Goal: Find specific page/section: Find specific page/section

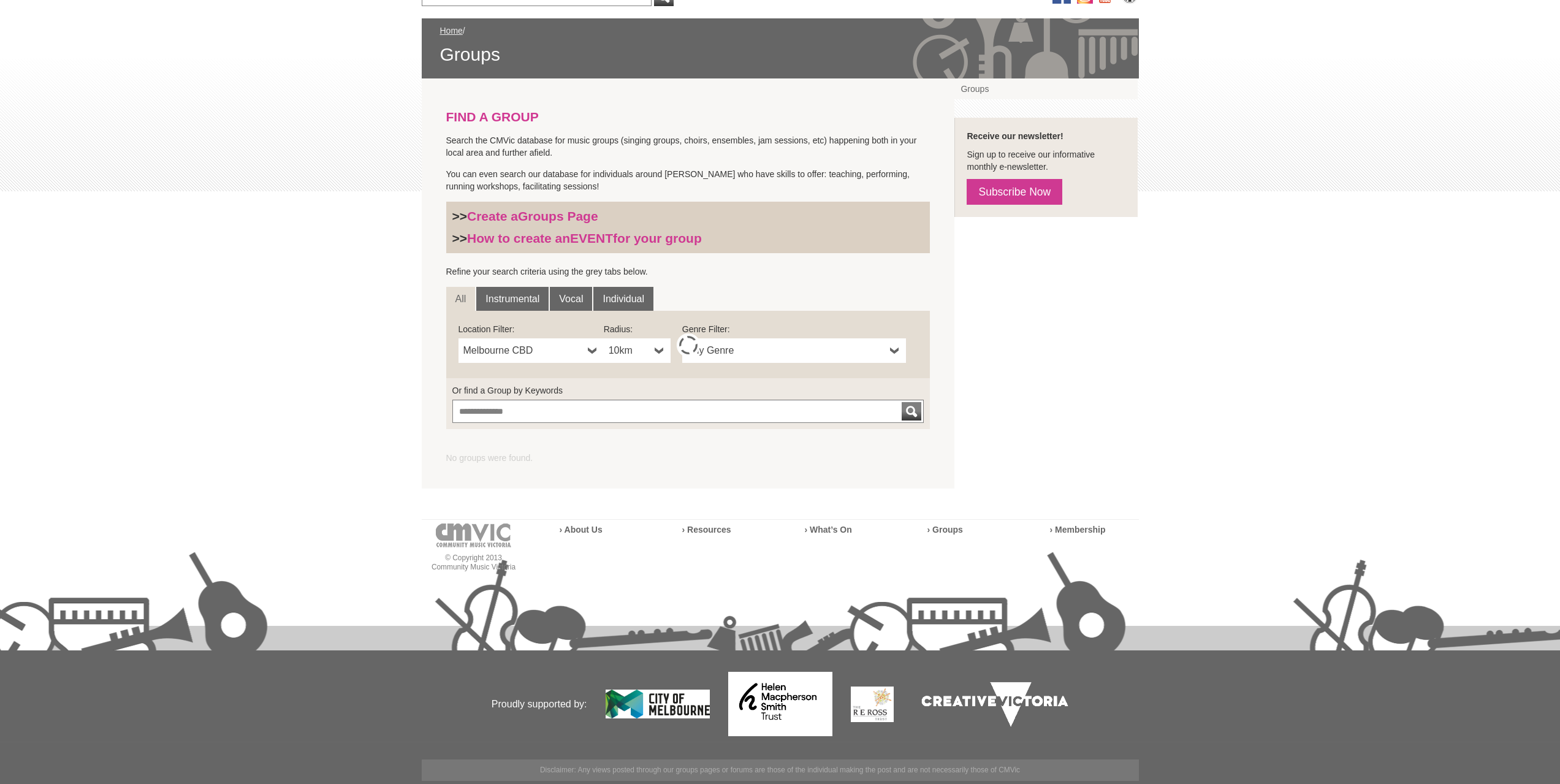
scroll to position [176, 0]
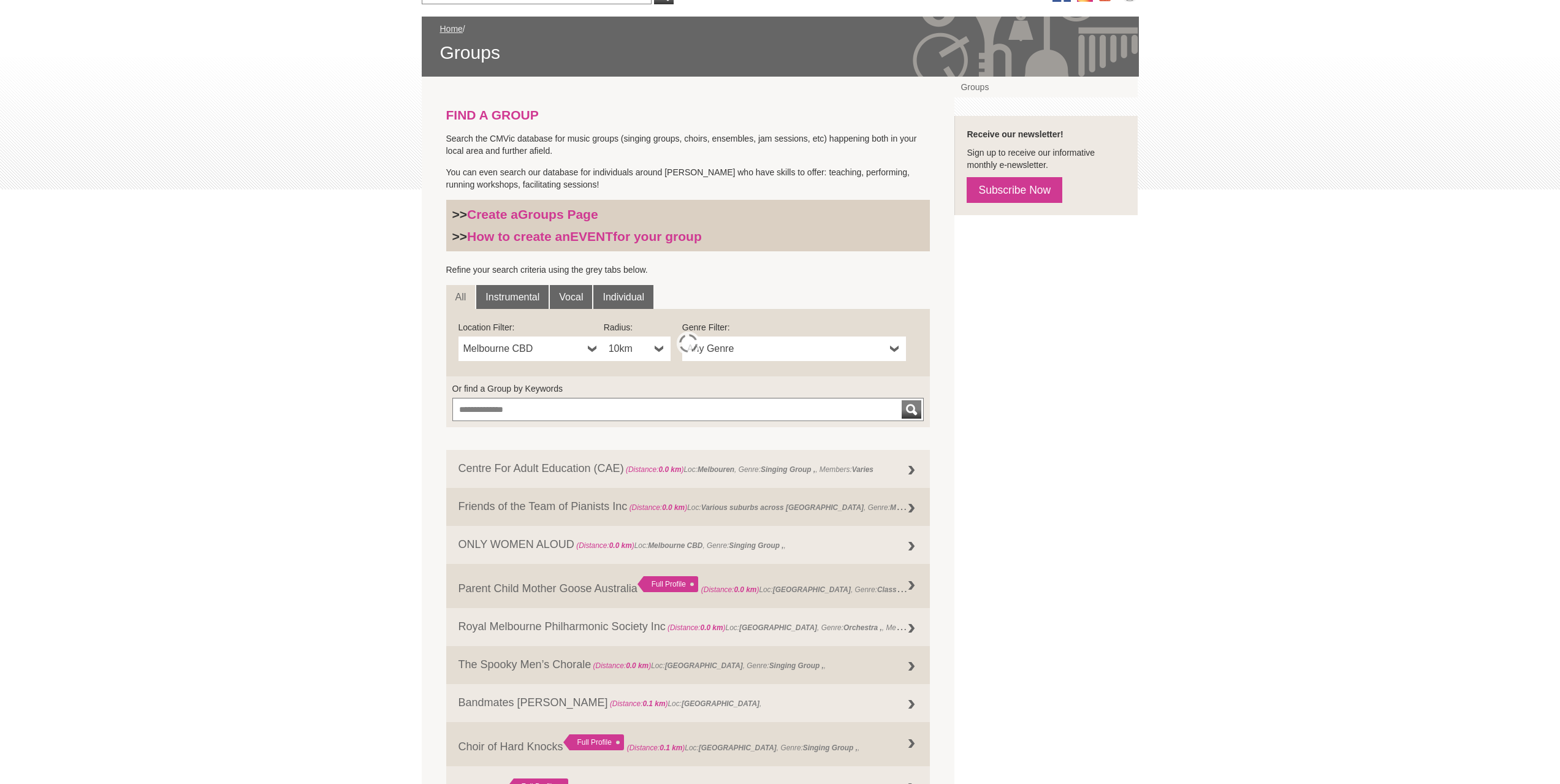
click at [562, 347] on span "Melbourne CBD" at bounding box center [523, 348] width 119 height 14
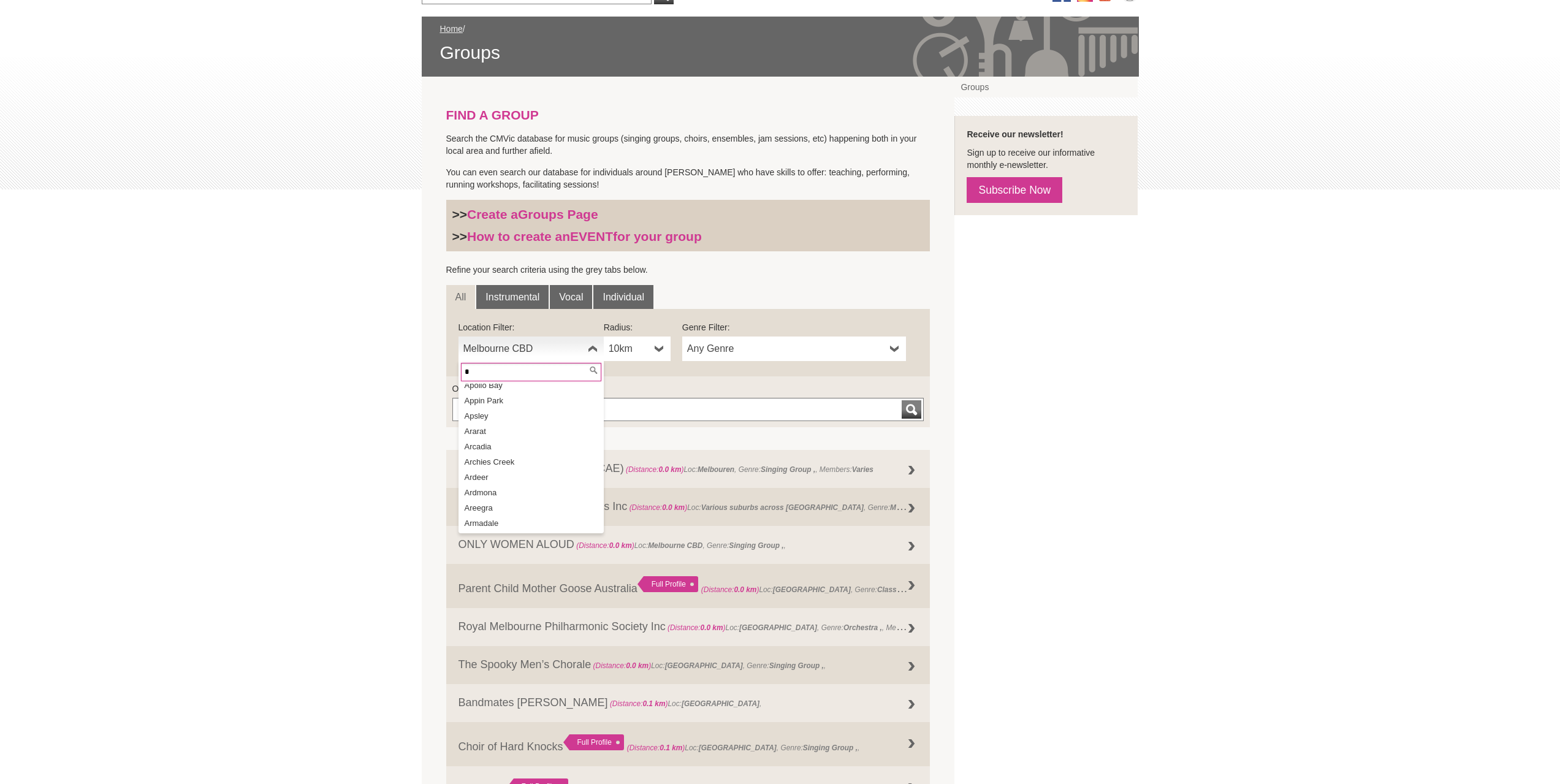
scroll to position [0, 0]
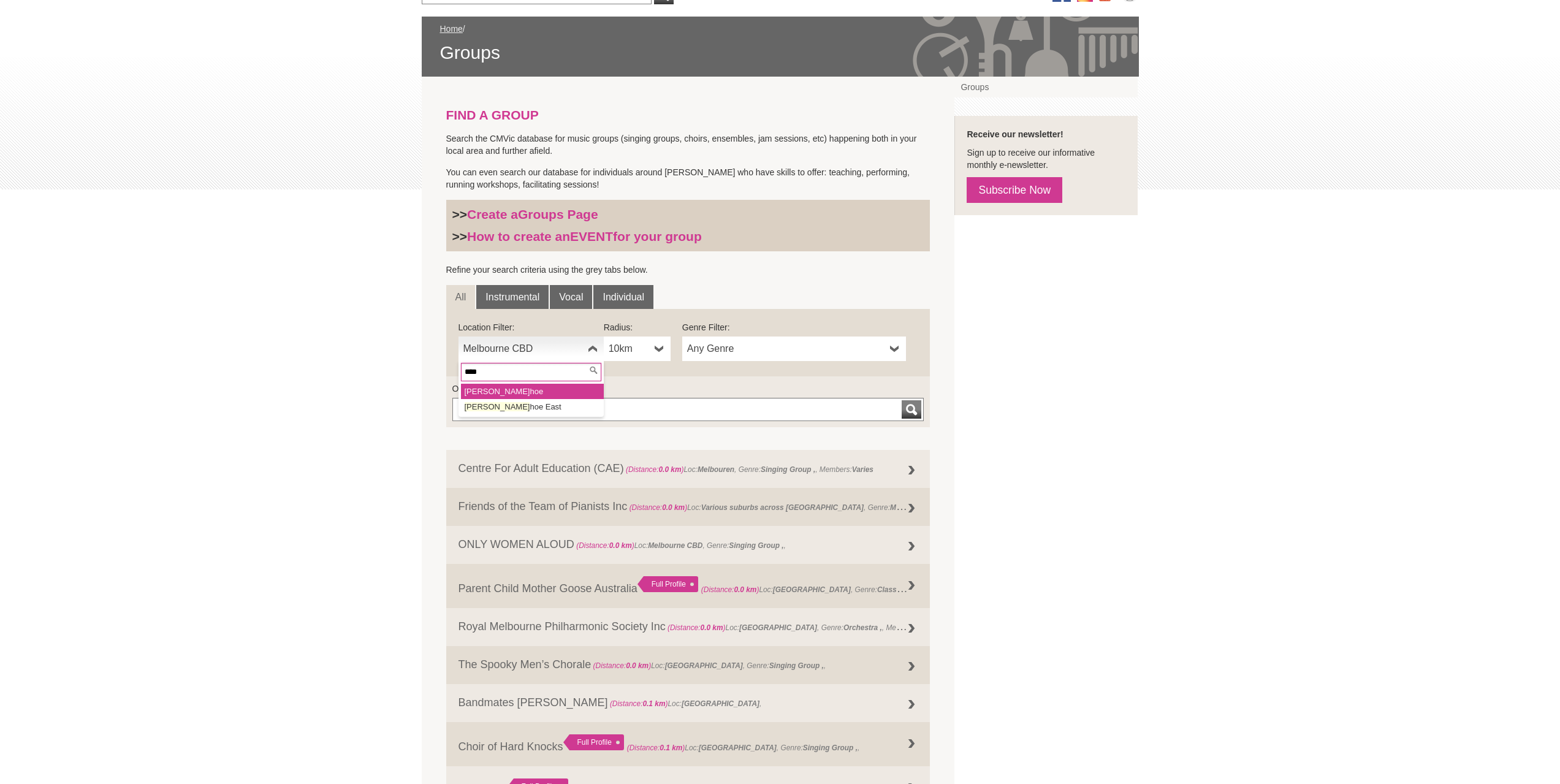
type input "****"
click at [517, 392] on li "Ivan hoe" at bounding box center [533, 391] width 143 height 15
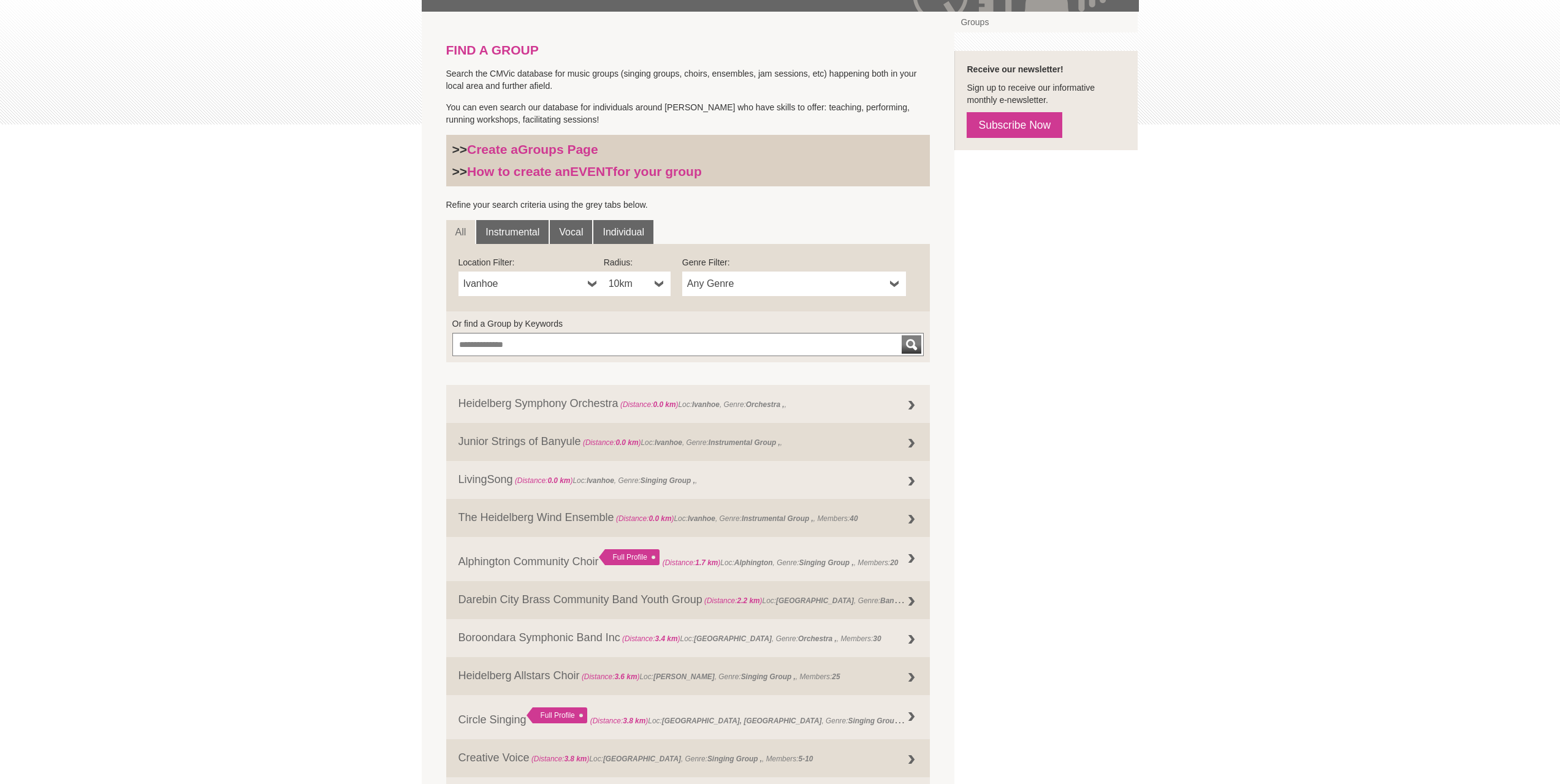
scroll to position [360, 0]
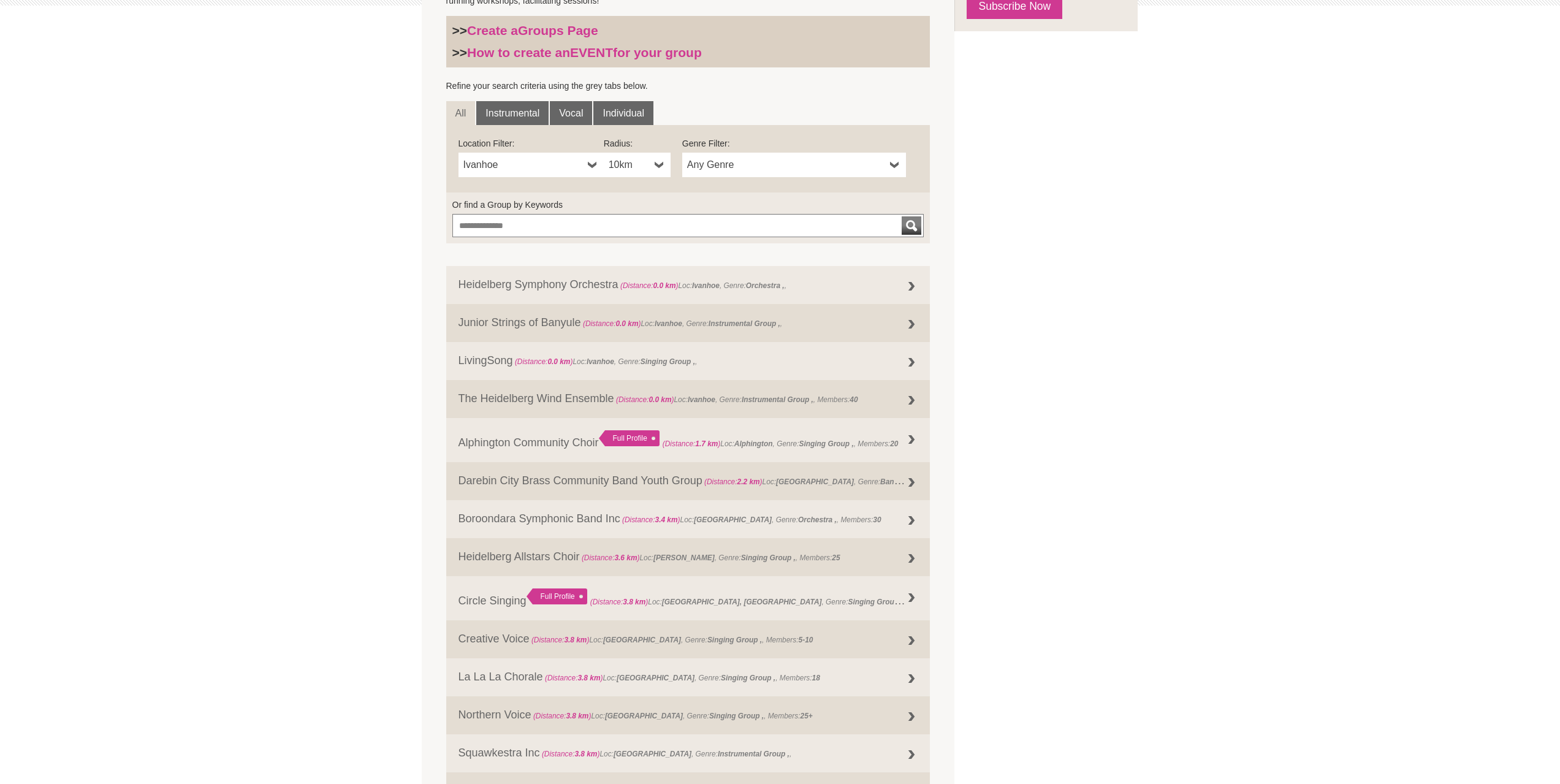
drag, startPoint x: 1311, startPoint y: 462, endPoint x: 1263, endPoint y: 277, distance: 191.1
click at [1264, 270] on div "Blog Support Us Contact Us Member Login 0 About Us" at bounding box center [780, 733] width 1560 height 2185
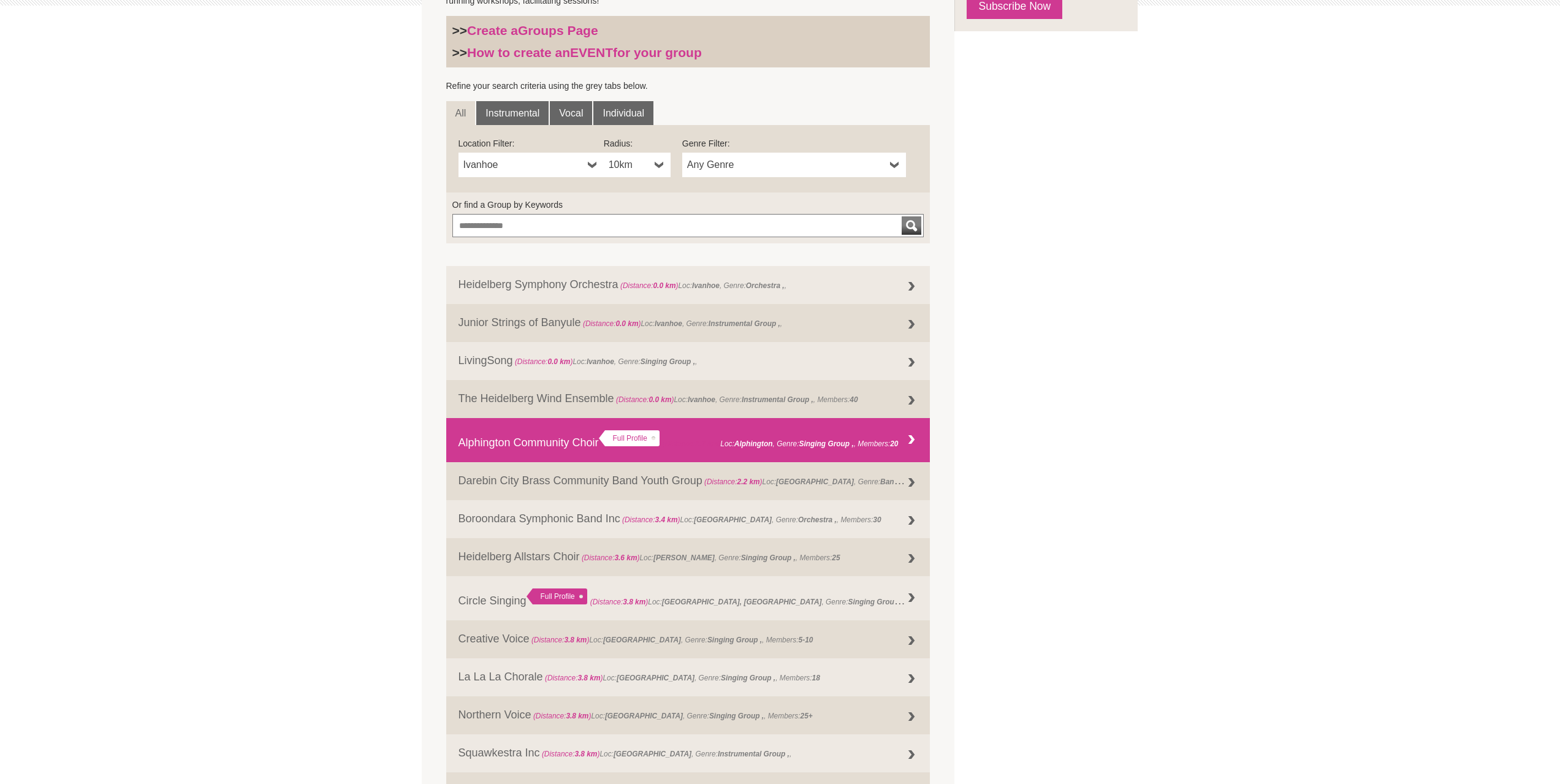
click at [877, 439] on link "Alphington Community Choir Full Profile (Distance: 1.7 km ) Loc: Alphington , G…" at bounding box center [688, 440] width 485 height 44
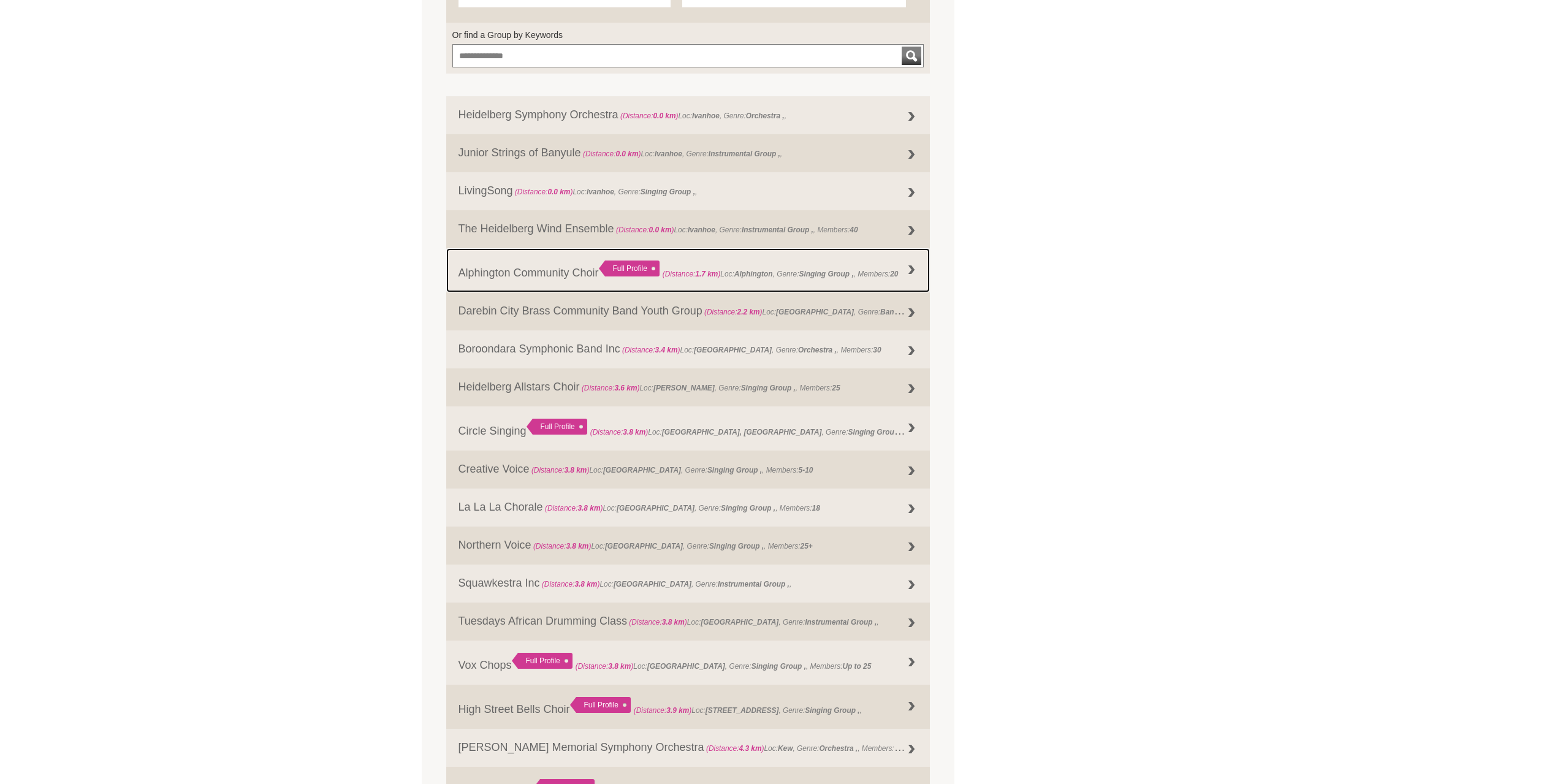
scroll to position [543, 0]
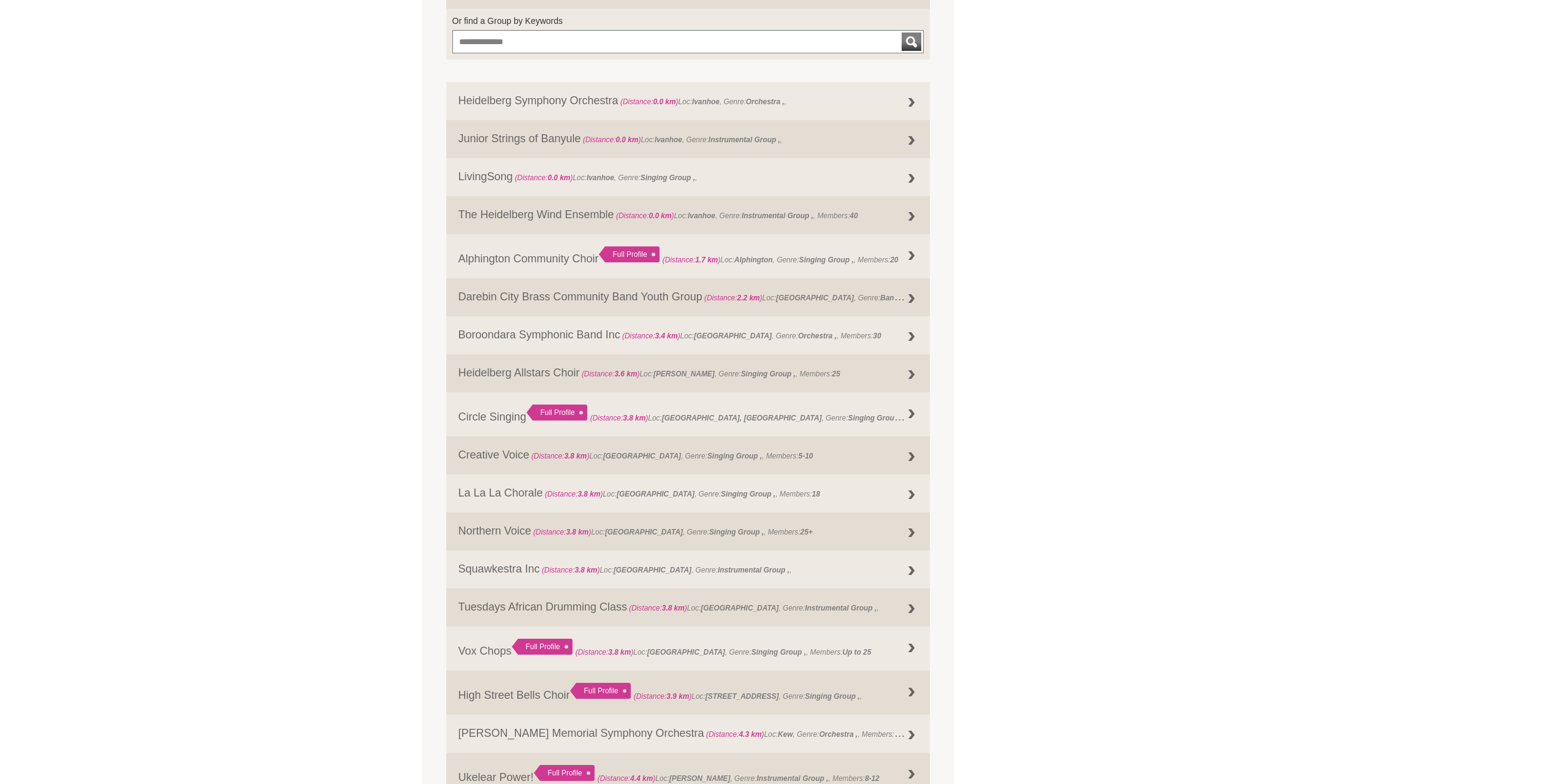
drag, startPoint x: 383, startPoint y: 556, endPoint x: 248, endPoint y: 559, distance: 135.0
click at [248, 559] on div "Blog Support Us Contact Us Member Login 0 About Us" at bounding box center [780, 549] width 1560 height 2185
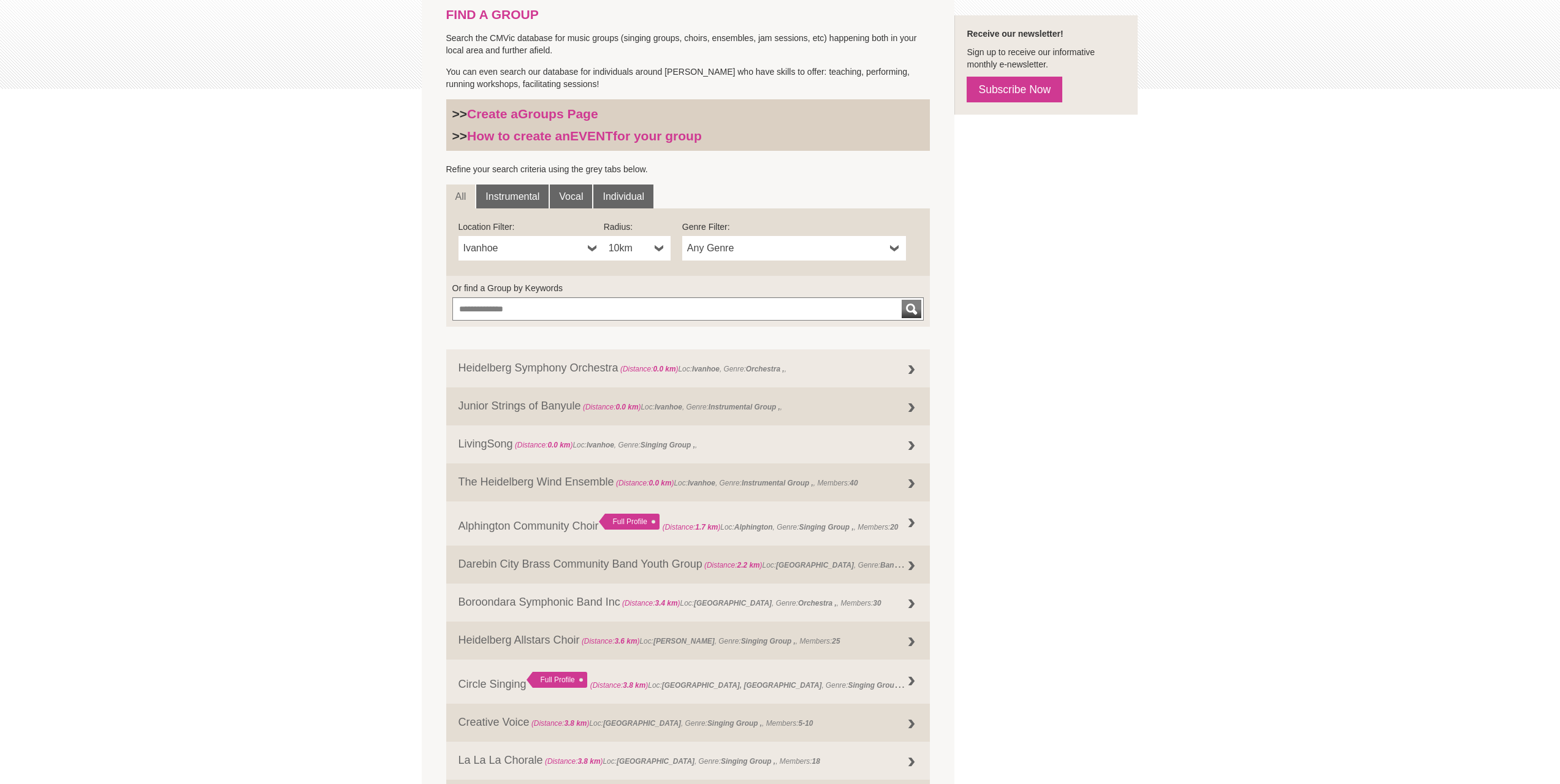
scroll to position [299, 0]
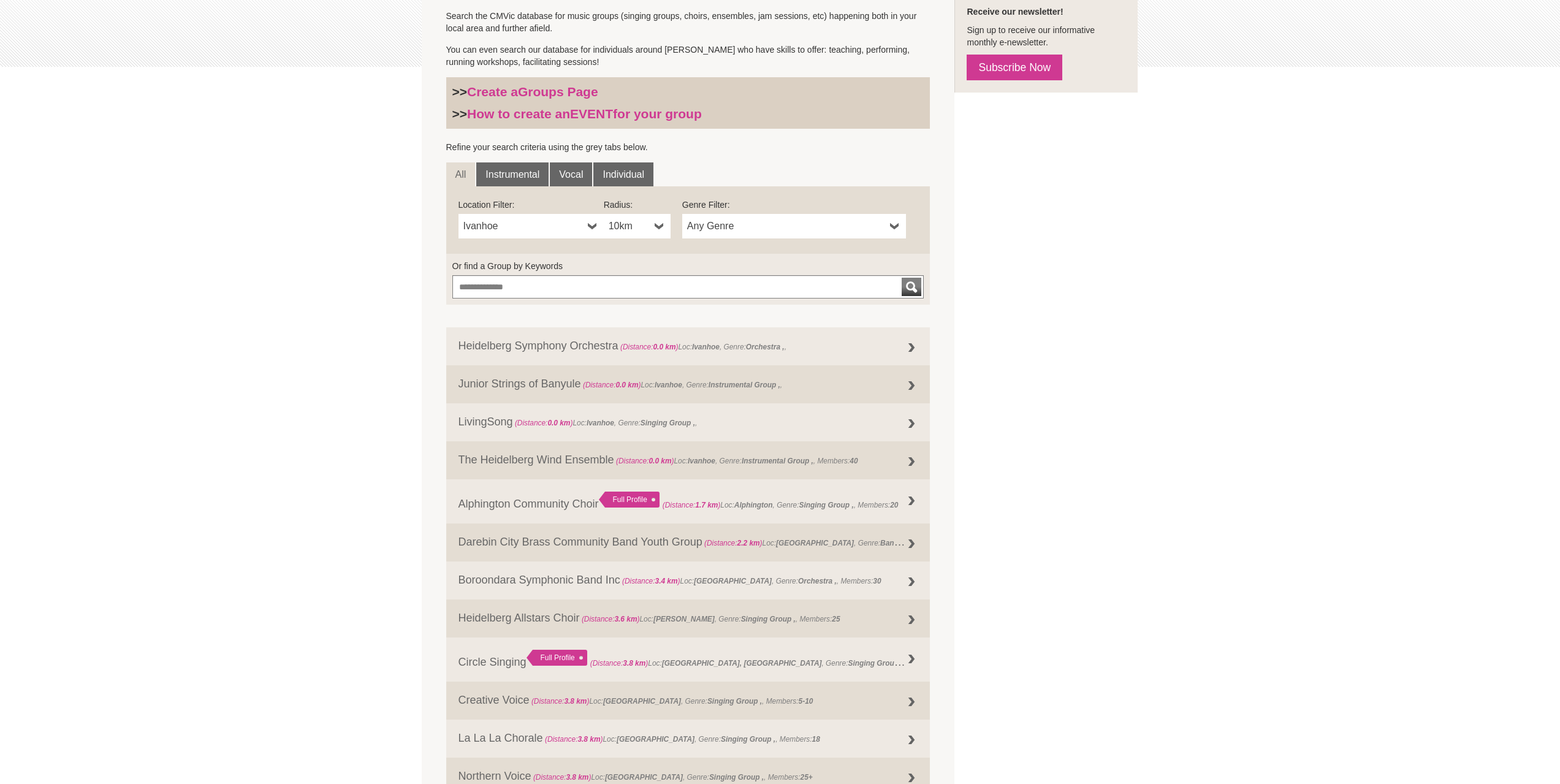
drag, startPoint x: 293, startPoint y: 569, endPoint x: 49, endPoint y: 589, distance: 244.8
click at [46, 591] on div "Blog Support Us Contact Us Member Login 0 About Us" at bounding box center [780, 794] width 1560 height 2185
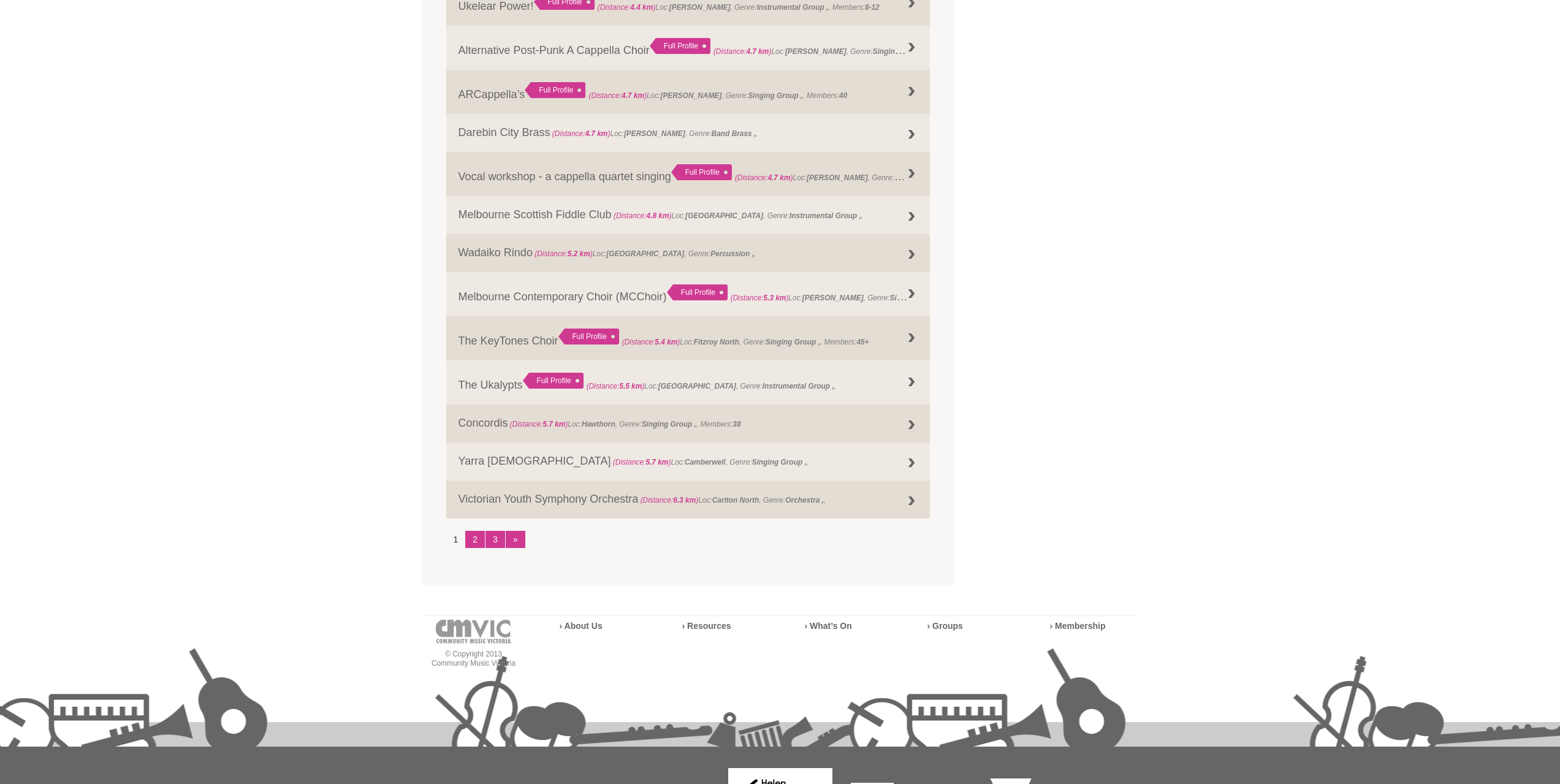
scroll to position [1340, 0]
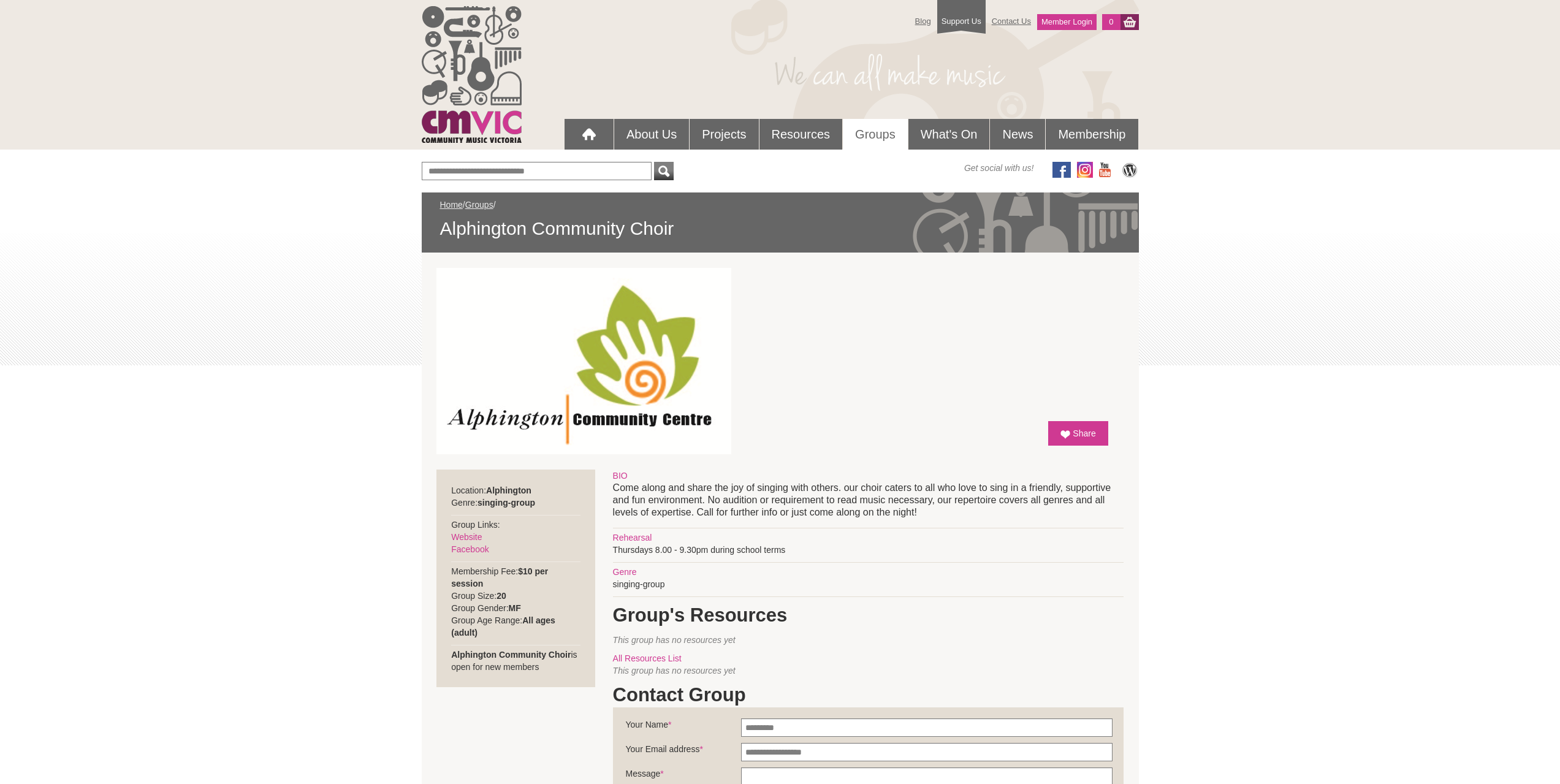
click at [1342, 452] on div "Blog Support Us Contact Us Member Login 0 About Us What We Do" at bounding box center [780, 617] width 1560 height 1235
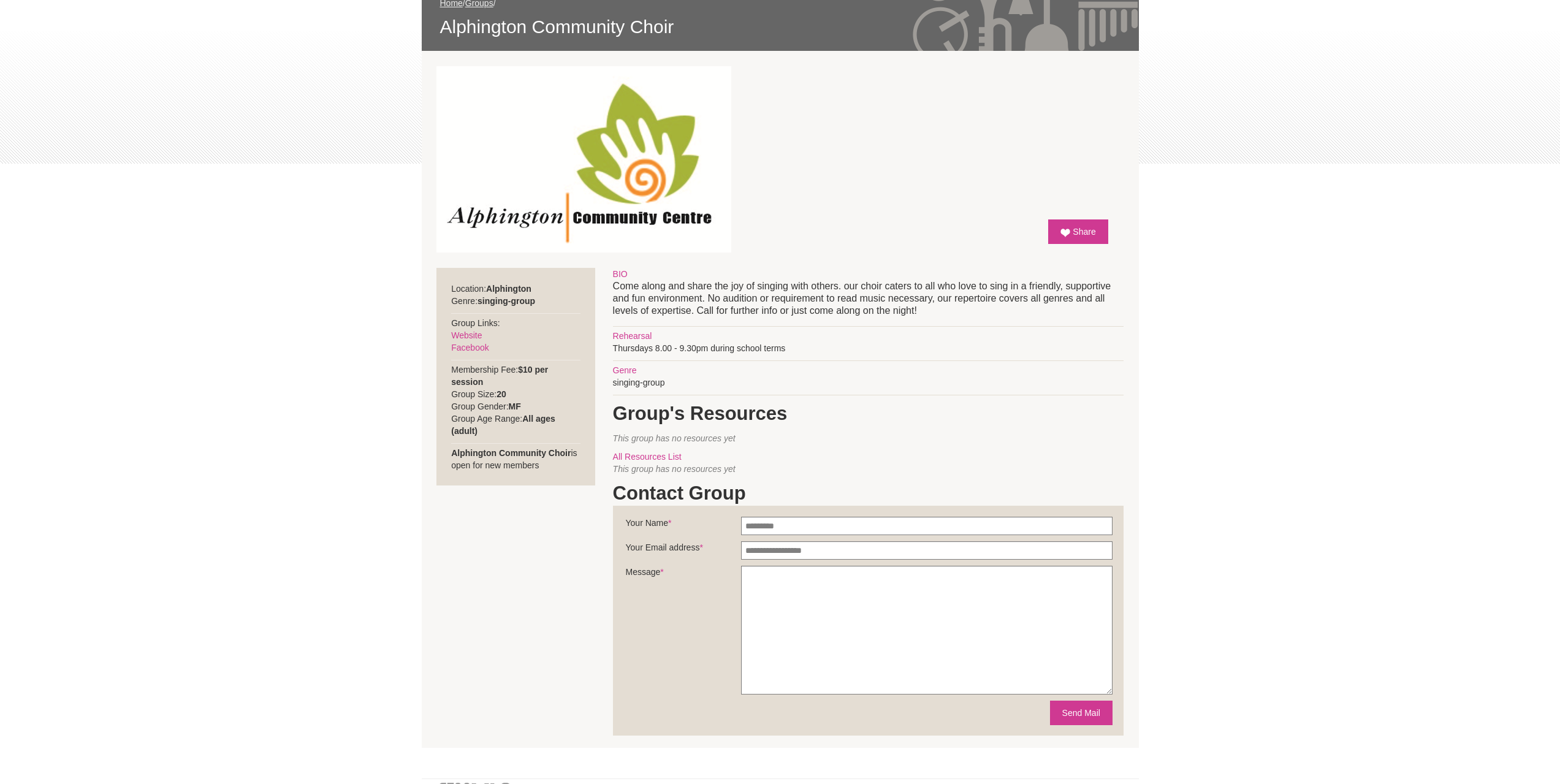
scroll to position [184, 0]
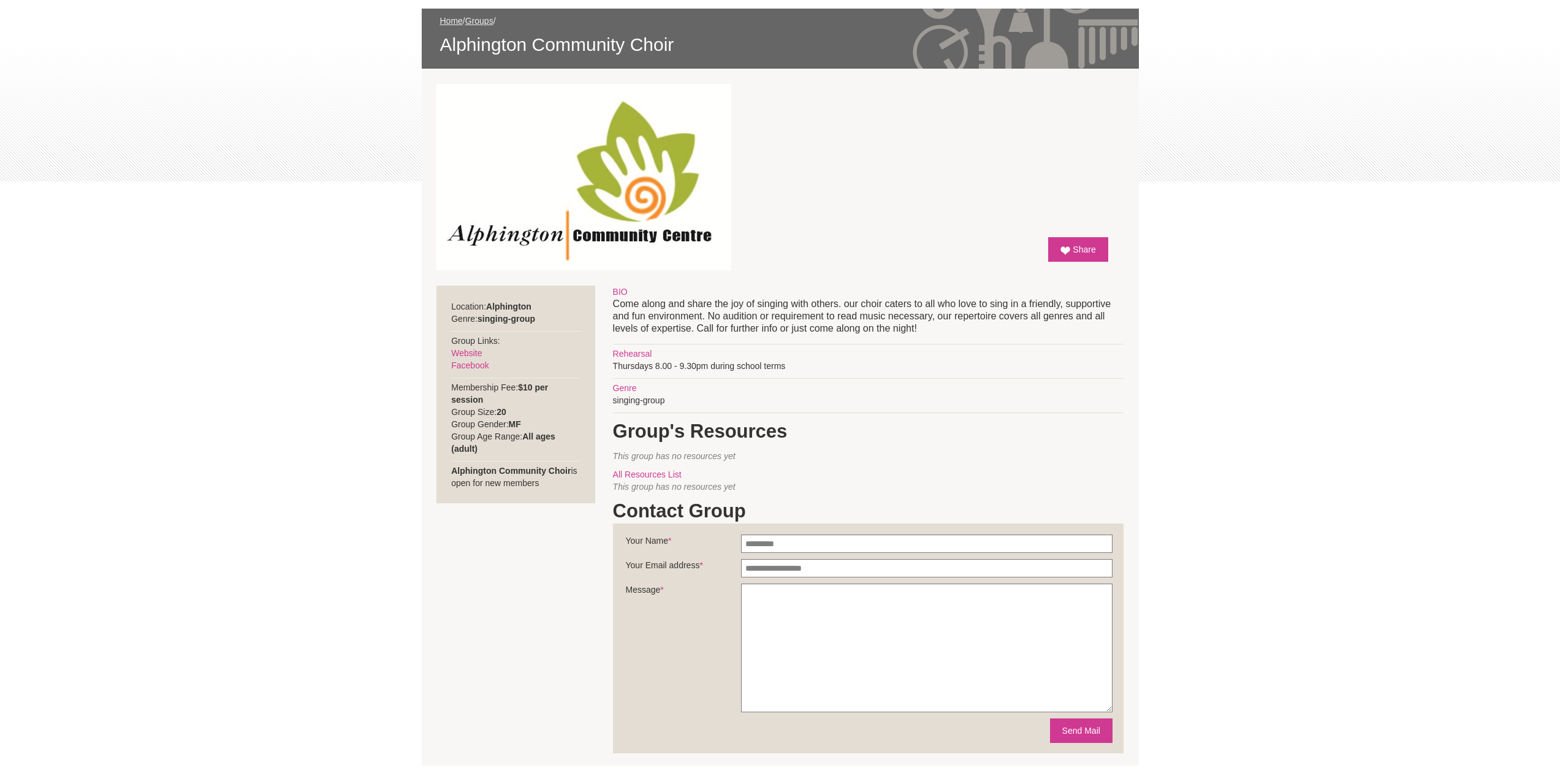
drag, startPoint x: 1034, startPoint y: 394, endPoint x: 1277, endPoint y: 311, distance: 256.8
click at [1277, 311] on div "Blog Support Us Contact Us Member Login 0 About Us What We Do" at bounding box center [780, 434] width 1560 height 1235
drag, startPoint x: 695, startPoint y: 49, endPoint x: 435, endPoint y: 51, distance: 260.0
click at [435, 51] on div "Home / Groups / Alphington Community Choir" at bounding box center [780, 39] width 718 height 60
copy span "Alphington Community Choir"
